Goal: Navigation & Orientation: Find specific page/section

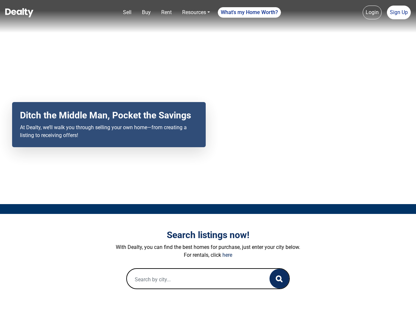
click at [208, 157] on div "Your browser does not support the video tag. Ditch the Middle Man, Pocket the S…" at bounding box center [208, 102] width 416 height 204
click at [127, 12] on link "Sell" at bounding box center [127, 12] width 14 height 13
click at [146, 12] on nav "Sell Buy Rent Resources Loan Calculator Loan Options Find an agent What's my Ho…" at bounding box center [208, 16] width 416 height 33
click at [166, 12] on link "Rent" at bounding box center [167, 12] width 16 height 13
click at [196, 12] on link "Resources" at bounding box center [195, 12] width 33 height 13
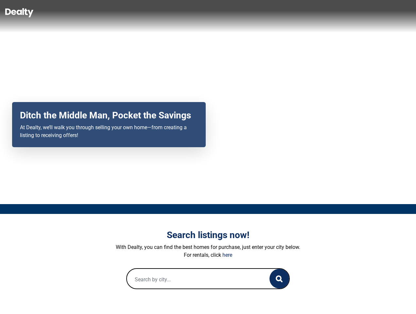
click at [249, 12] on link "What's my Home Worth?" at bounding box center [249, 12] width 63 height 10
click at [372, 12] on nav "Sell Buy Rent Resources Loan Calculator Loan Options Find an agent What's my Ho…" at bounding box center [208, 16] width 416 height 33
click at [398, 12] on nav "Sell Buy Rent Resources Loan Calculator Loan Options Find an agent What's my Ho…" at bounding box center [208, 16] width 416 height 33
click at [279, 278] on icon "button" at bounding box center [279, 278] width 7 height 7
